Goal: Task Accomplishment & Management: Manage account settings

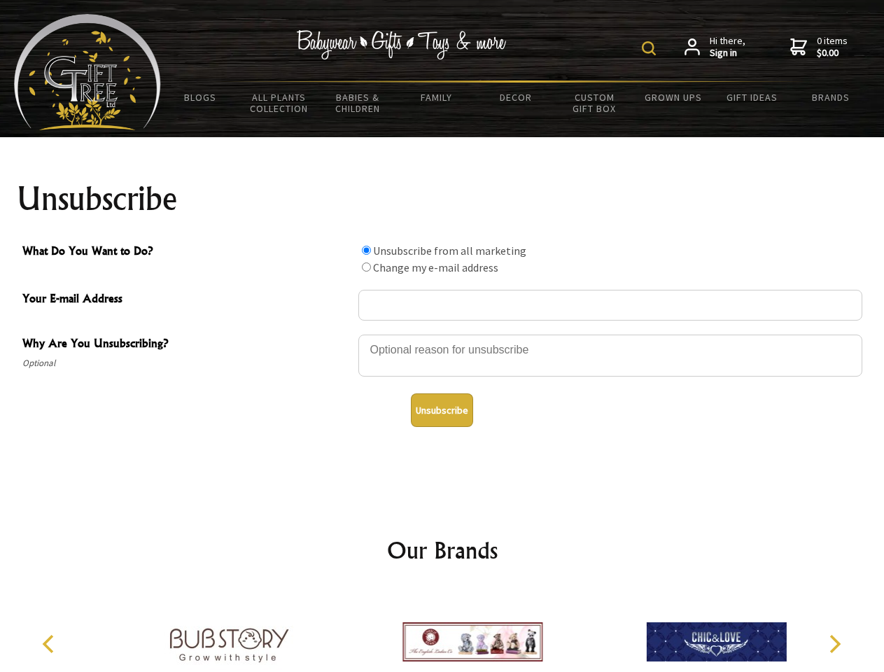
click at [651, 48] on img at bounding box center [649, 48] width 14 height 14
click at [442, 334] on div at bounding box center [610, 357] width 504 height 49
click at [366, 250] on input "What Do You Want to Do?" at bounding box center [366, 250] width 9 height 9
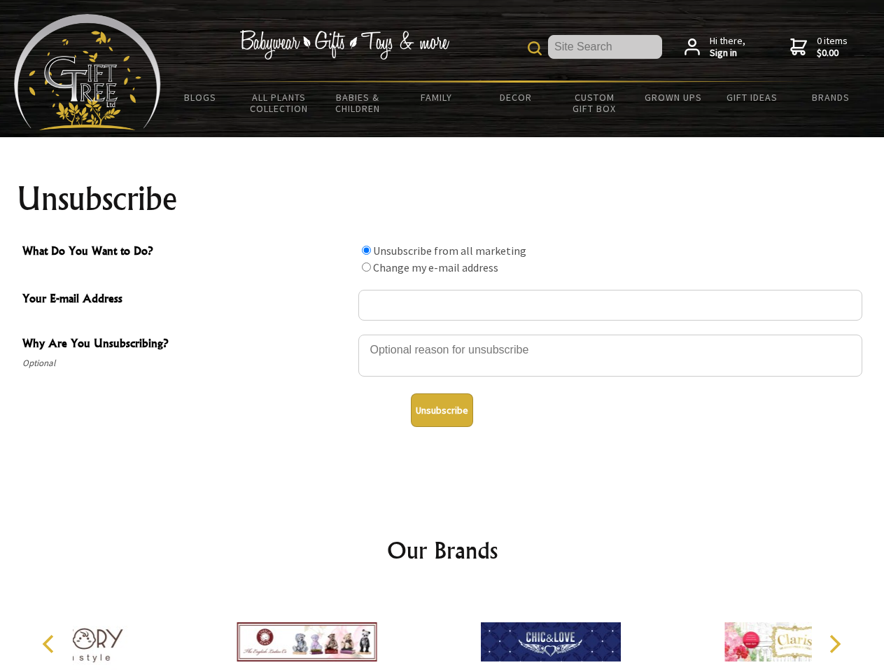
click at [366, 267] on input "What Do You Want to Do?" at bounding box center [366, 267] width 9 height 9
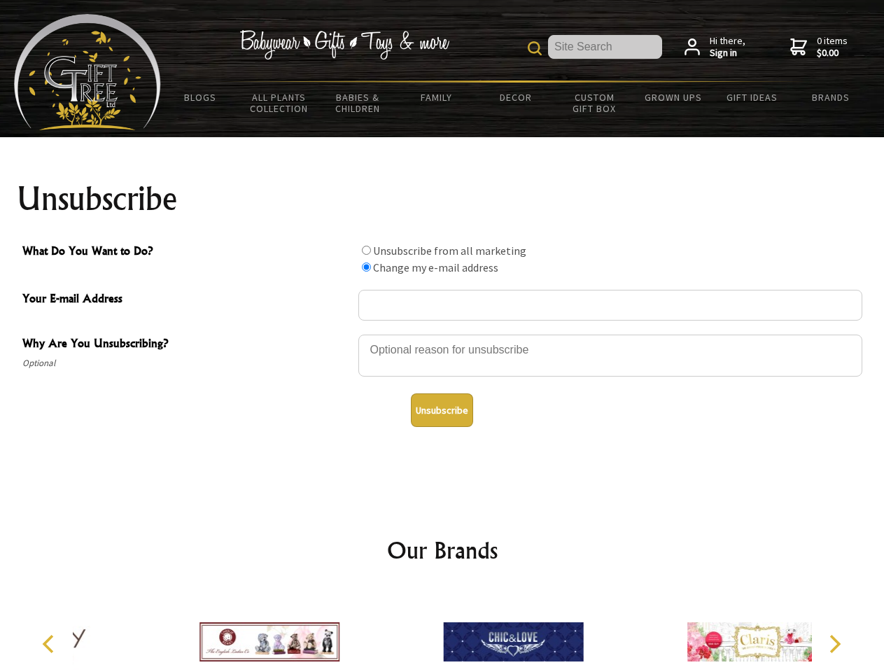
radio input "true"
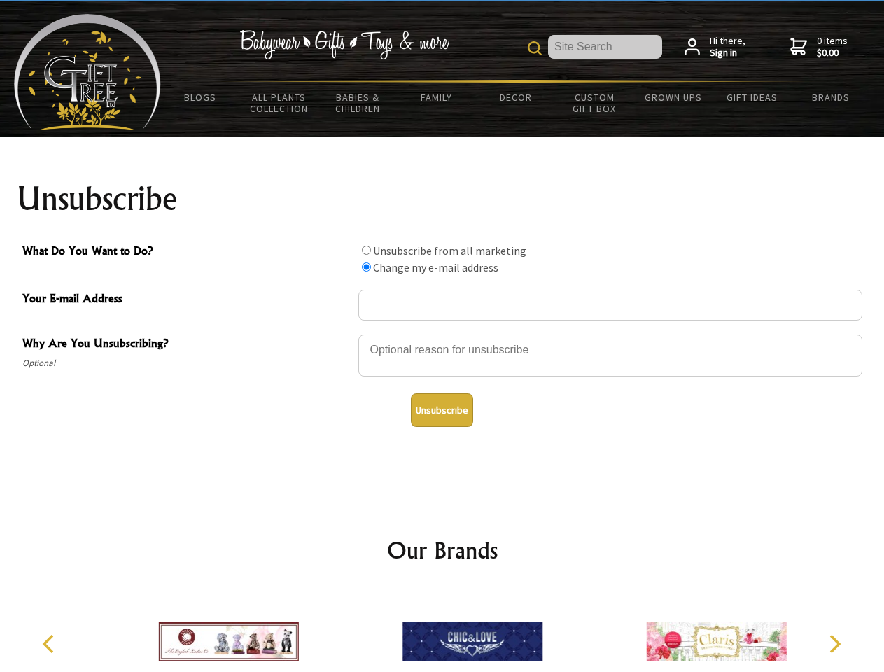
click at [442, 410] on button "Unsubscribe" at bounding box center [442, 410] width 62 height 34
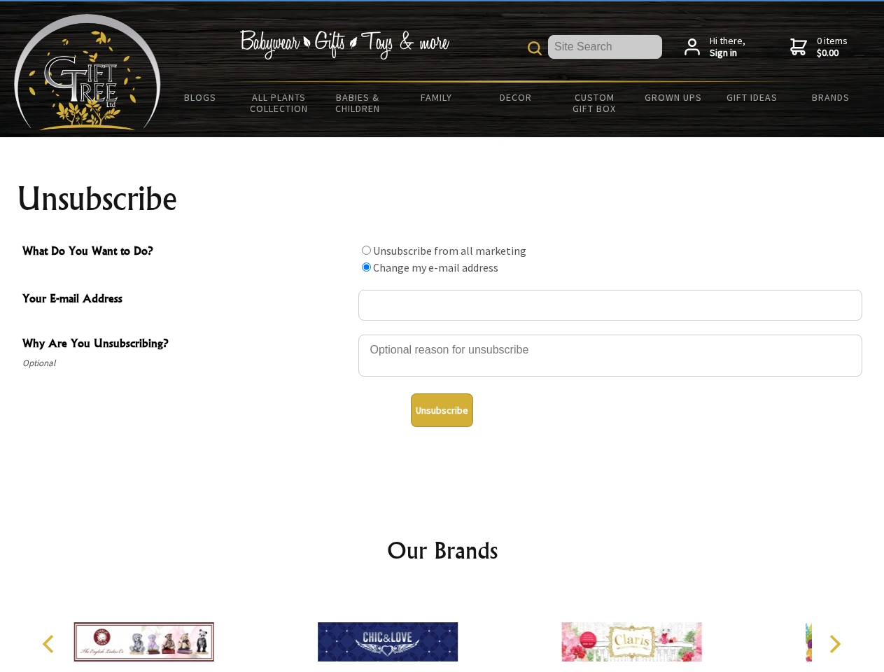
click at [442, 631] on div at bounding box center [388, 643] width 244 height 109
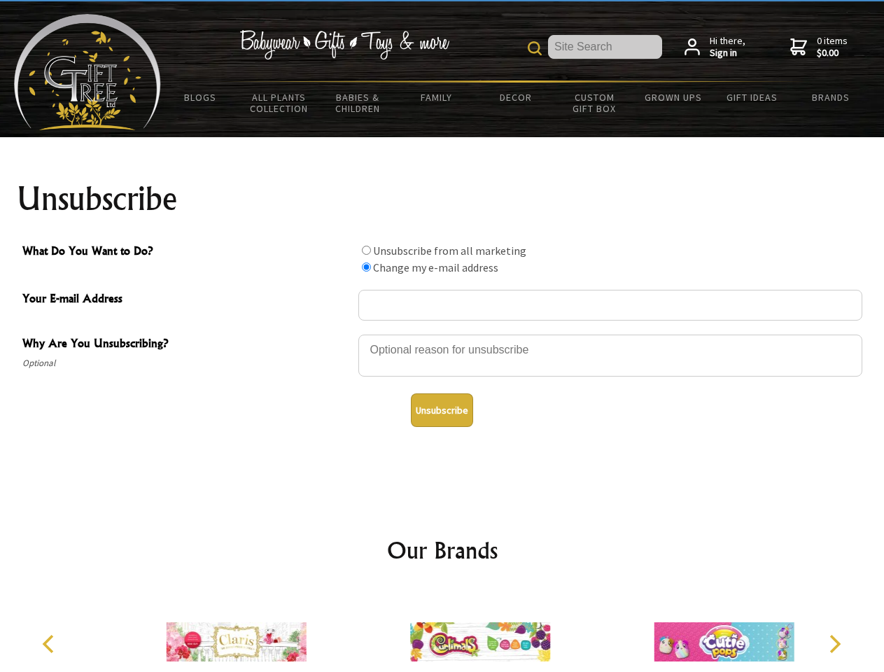
click at [50, 644] on icon "Previous" at bounding box center [50, 644] width 18 height 18
click at [834, 644] on icon "Next" at bounding box center [834, 644] width 18 height 18
